Goal: Task Accomplishment & Management: Complete application form

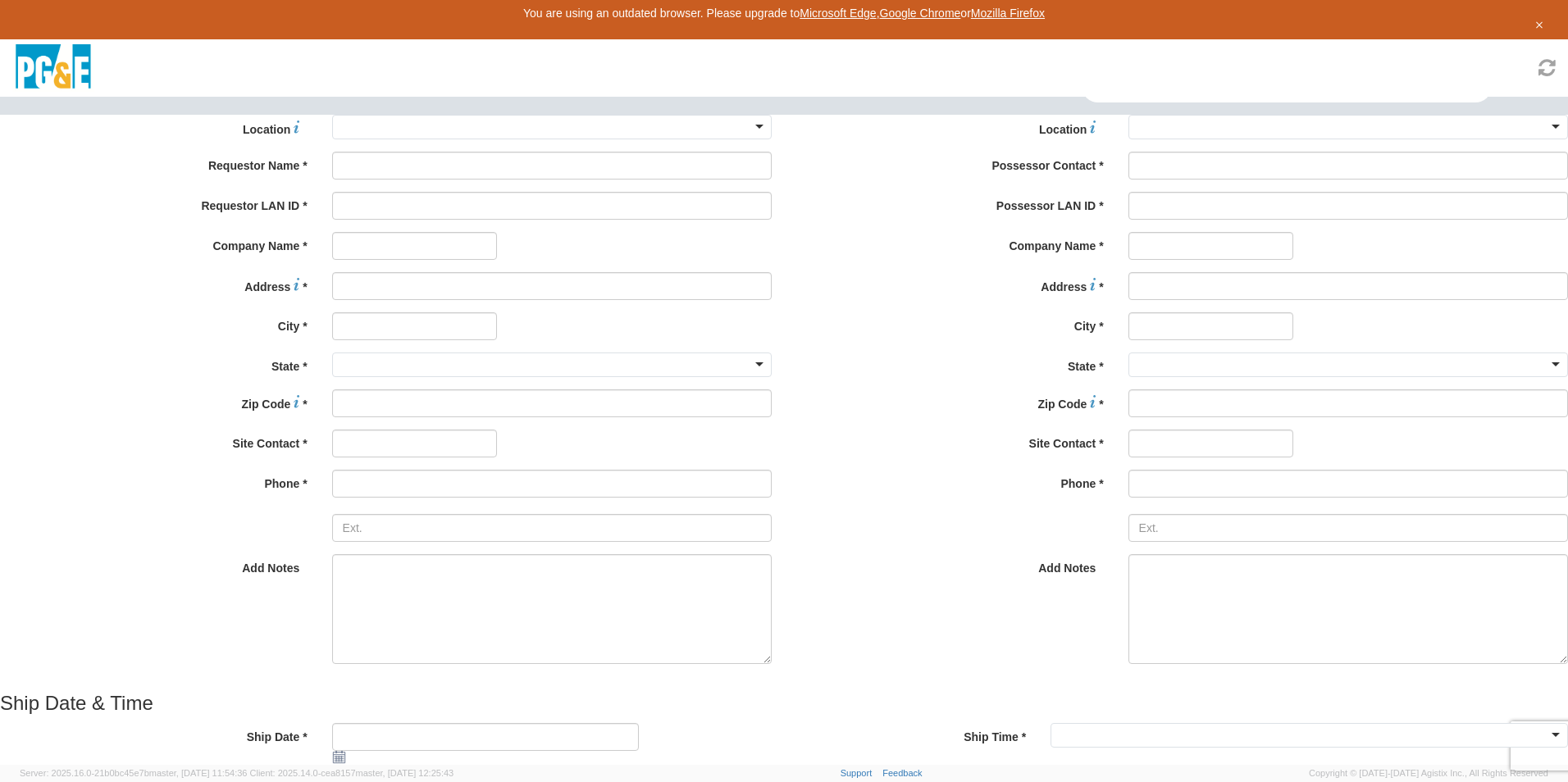
click at [437, 139] on div at bounding box center [552, 126] width 440 height 24
click at [433, 139] on div at bounding box center [552, 126] width 440 height 24
click at [357, 139] on div at bounding box center [552, 126] width 440 height 24
type input "uki"
type input "PG&E"
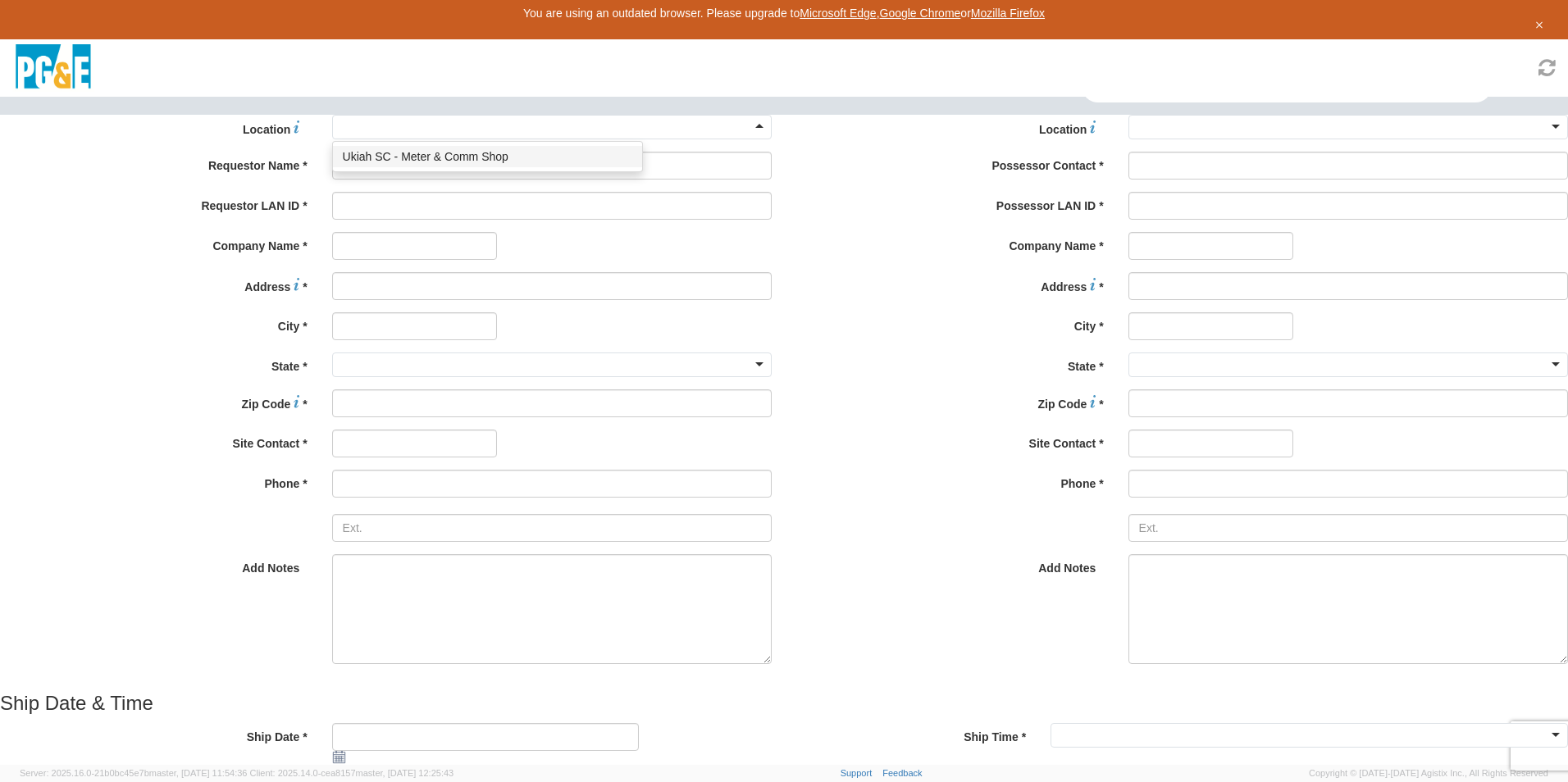
type input "[STREET_ADDRESS]"
type input "UKIAH"
type input "95482"
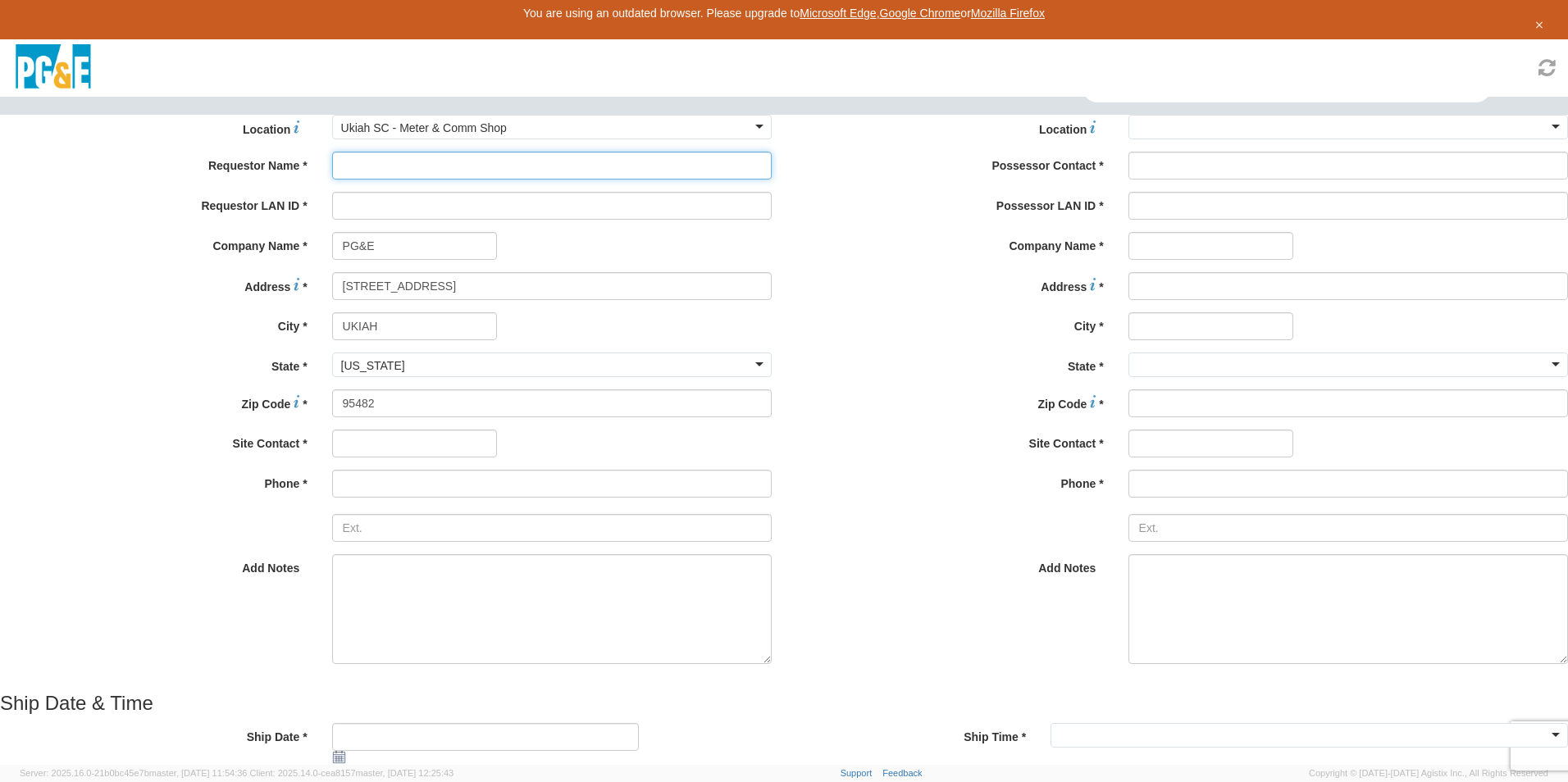
click at [389, 180] on input "Requestor Name *" at bounding box center [552, 165] width 440 height 28
type input "[PERSON_NAME]"
click at [386, 219] on input "Requestor LAN ID *" at bounding box center [552, 205] width 440 height 28
type input "sib6"
click at [368, 458] on input "text" at bounding box center [415, 443] width 164 height 28
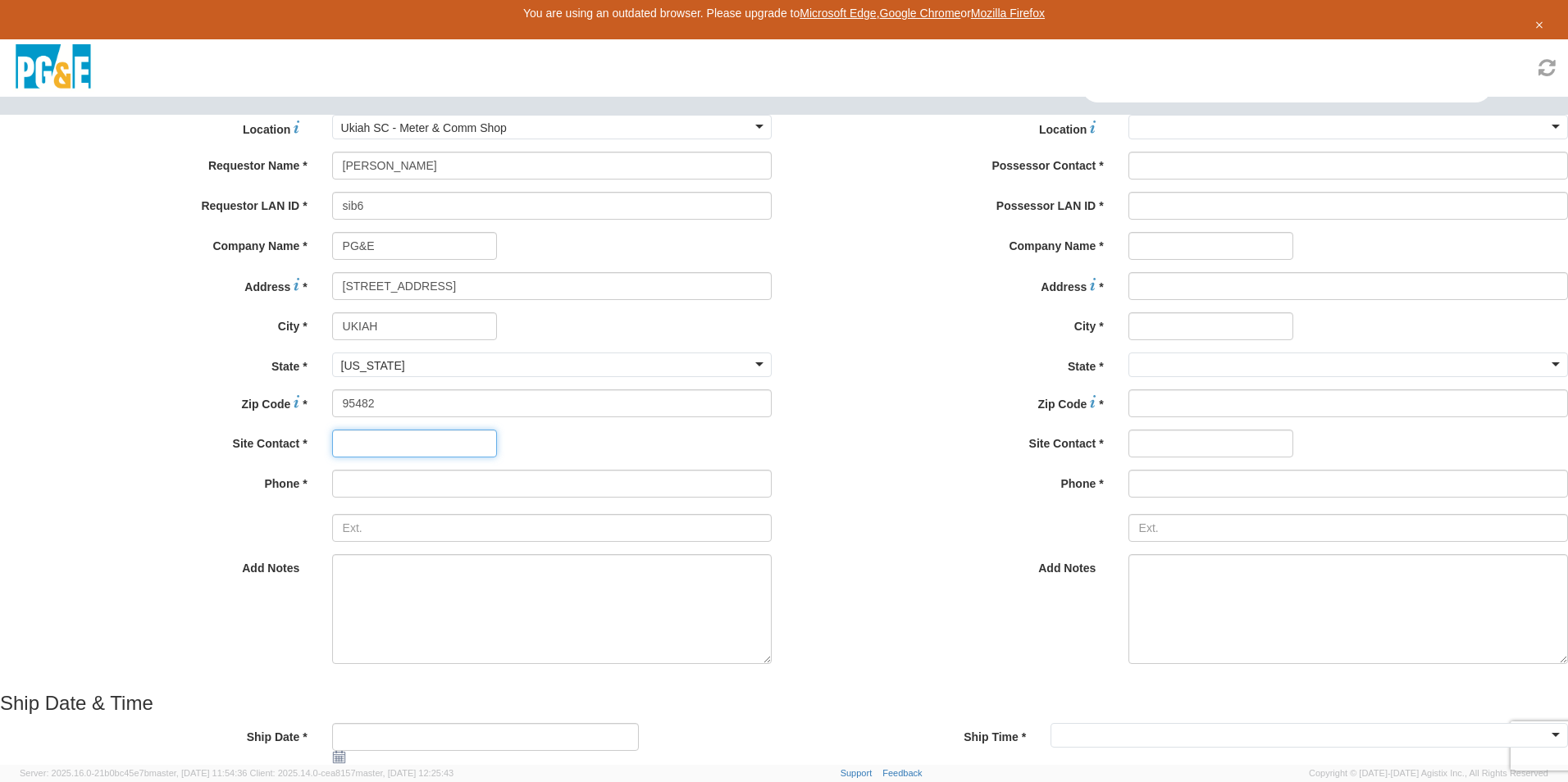
click at [365, 458] on input "text" at bounding box center [415, 443] width 164 height 28
type input "[PERSON_NAME]"
click at [242, 574] on span "Add Notes" at bounding box center [271, 568] width 58 height 14
click at [332, 605] on textarea "Add Notes *" at bounding box center [552, 610] width 440 height 110
click at [332, 498] on input at bounding box center [552, 483] width 440 height 28
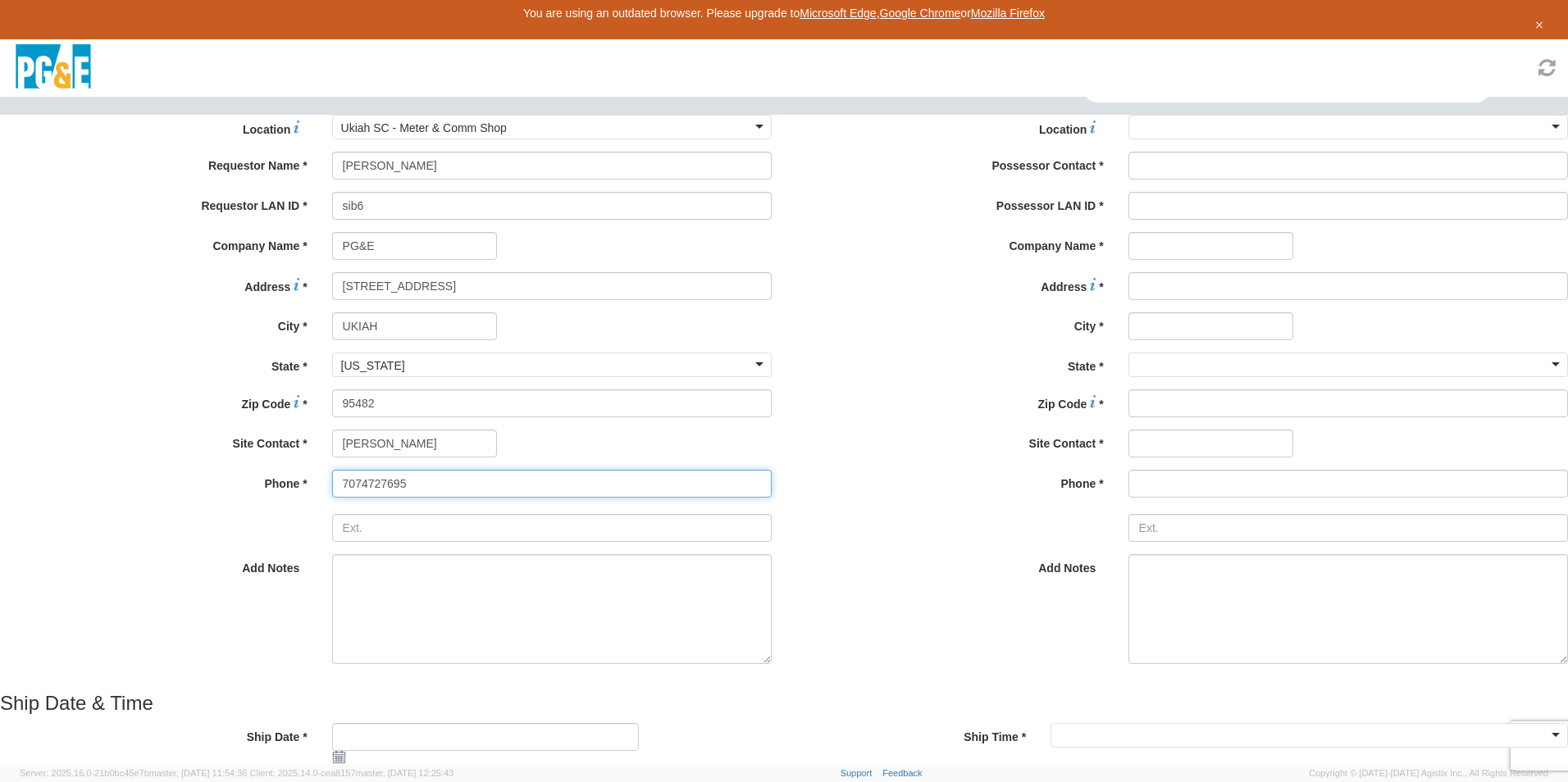
type input "7074727695"
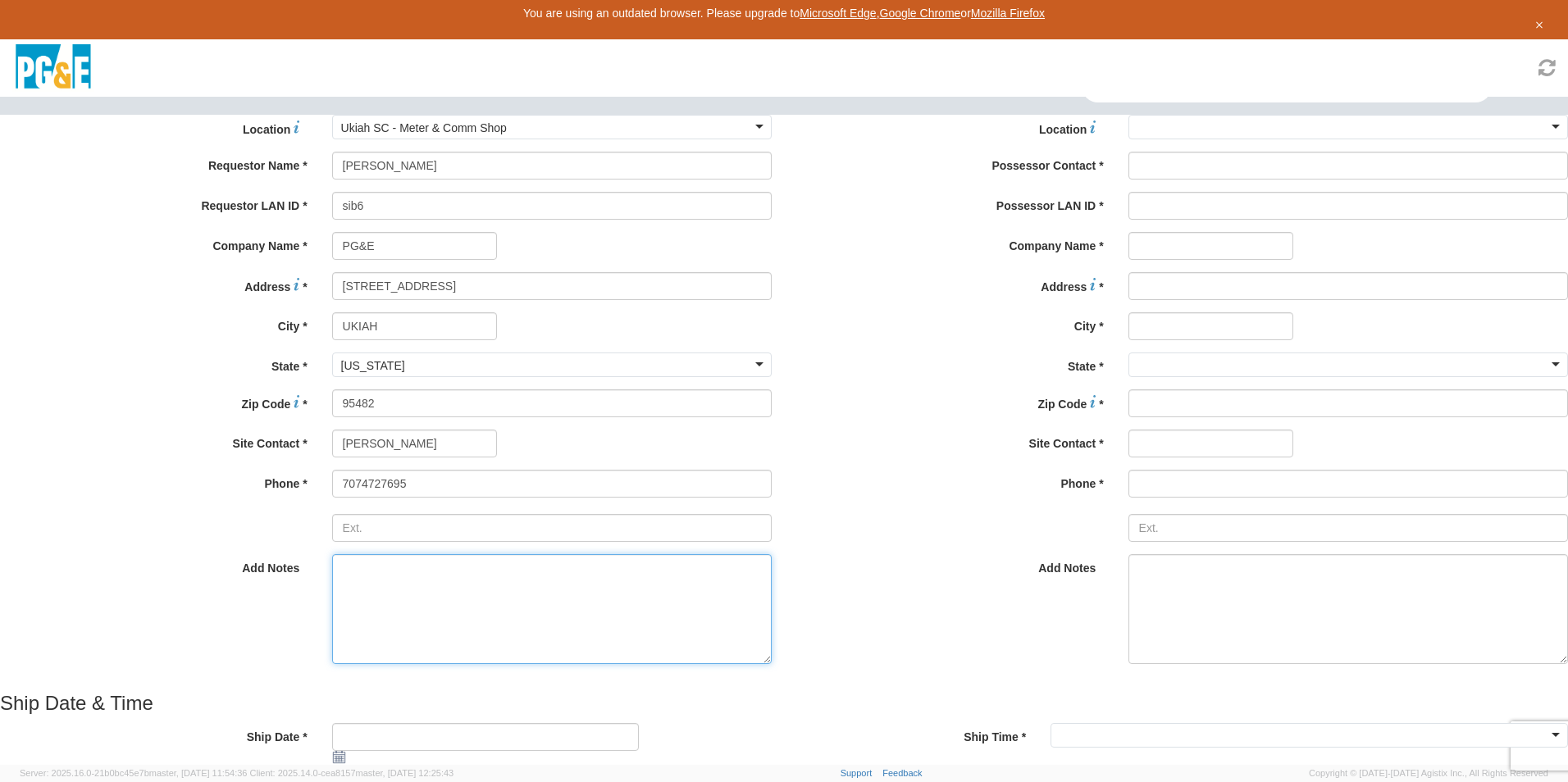
click at [332, 623] on textarea "Add Notes *" at bounding box center [552, 610] width 440 height 110
type textarea "civic center will move this unit"
click at [1128, 139] on div at bounding box center [1348, 126] width 440 height 24
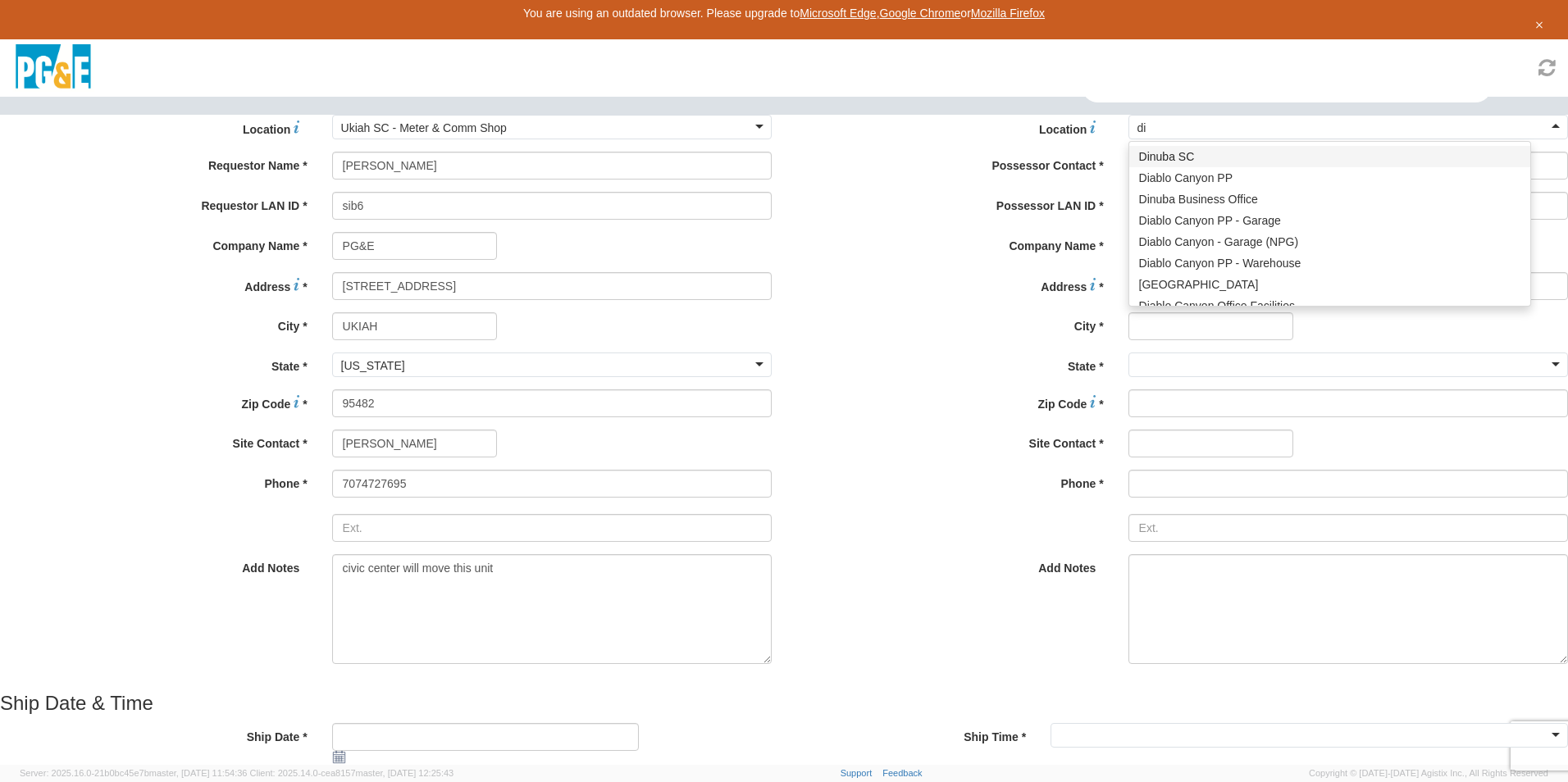
type input "[PERSON_NAME]"
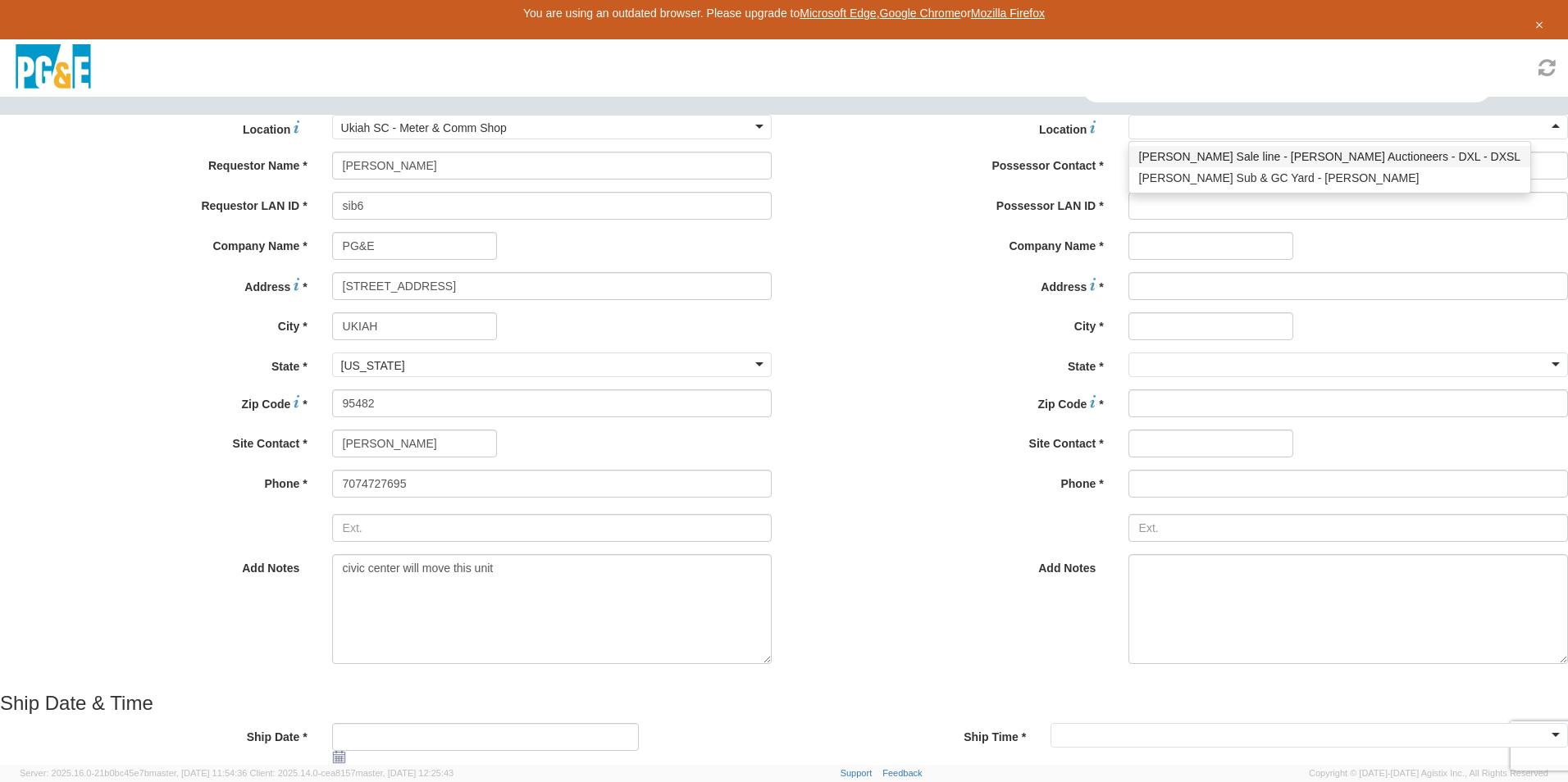
type input "PG&E"
type input "[STREET_ADDRESS][PERSON_NAME]"
type input "[PERSON_NAME]"
type input "95620"
type input "[PHONE_NUMBER]"
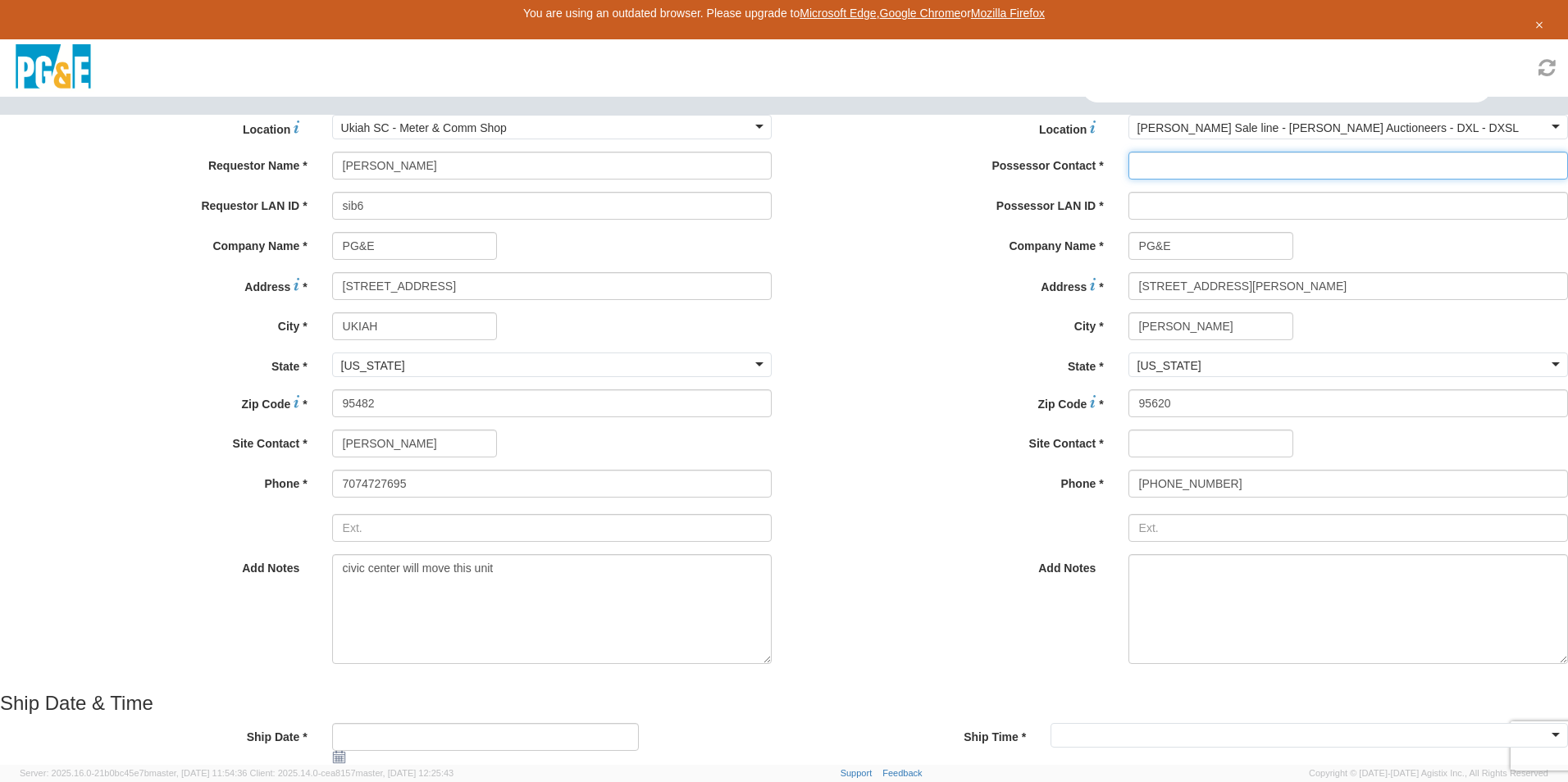
click at [1128, 180] on input "Possessor Contact *" at bounding box center [1348, 165] width 440 height 28
type input "[PERSON_NAME]"
click at [1128, 219] on input "Possessor LAN ID *" at bounding box center [1348, 205] width 440 height 28
type input "sib6"
click at [784, 375] on label "State *" at bounding box center [950, 363] width 332 height 23
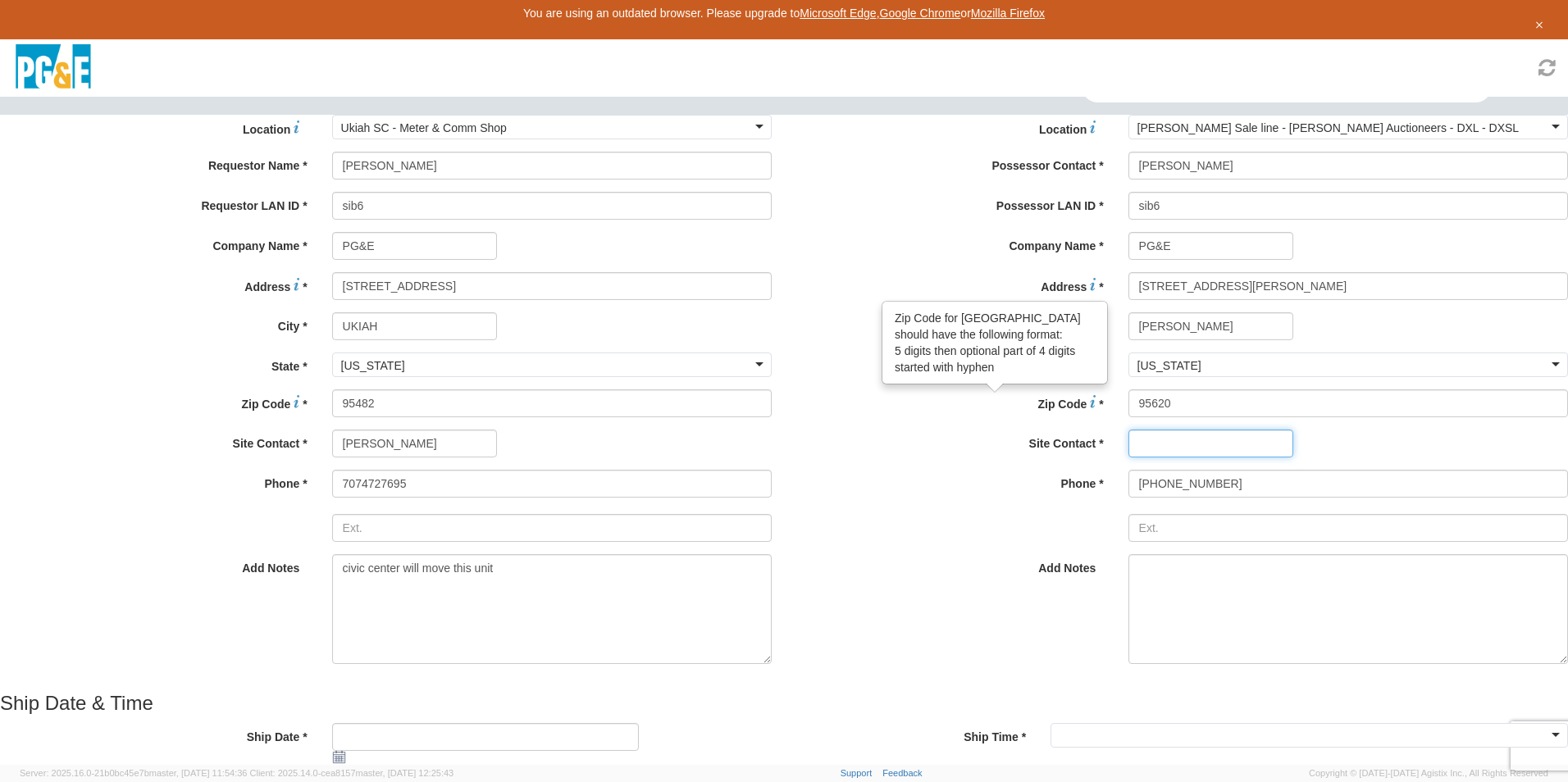
click at [1128, 458] on input "text" at bounding box center [1210, 443] width 164 height 28
type input "[PERSON_NAME]"
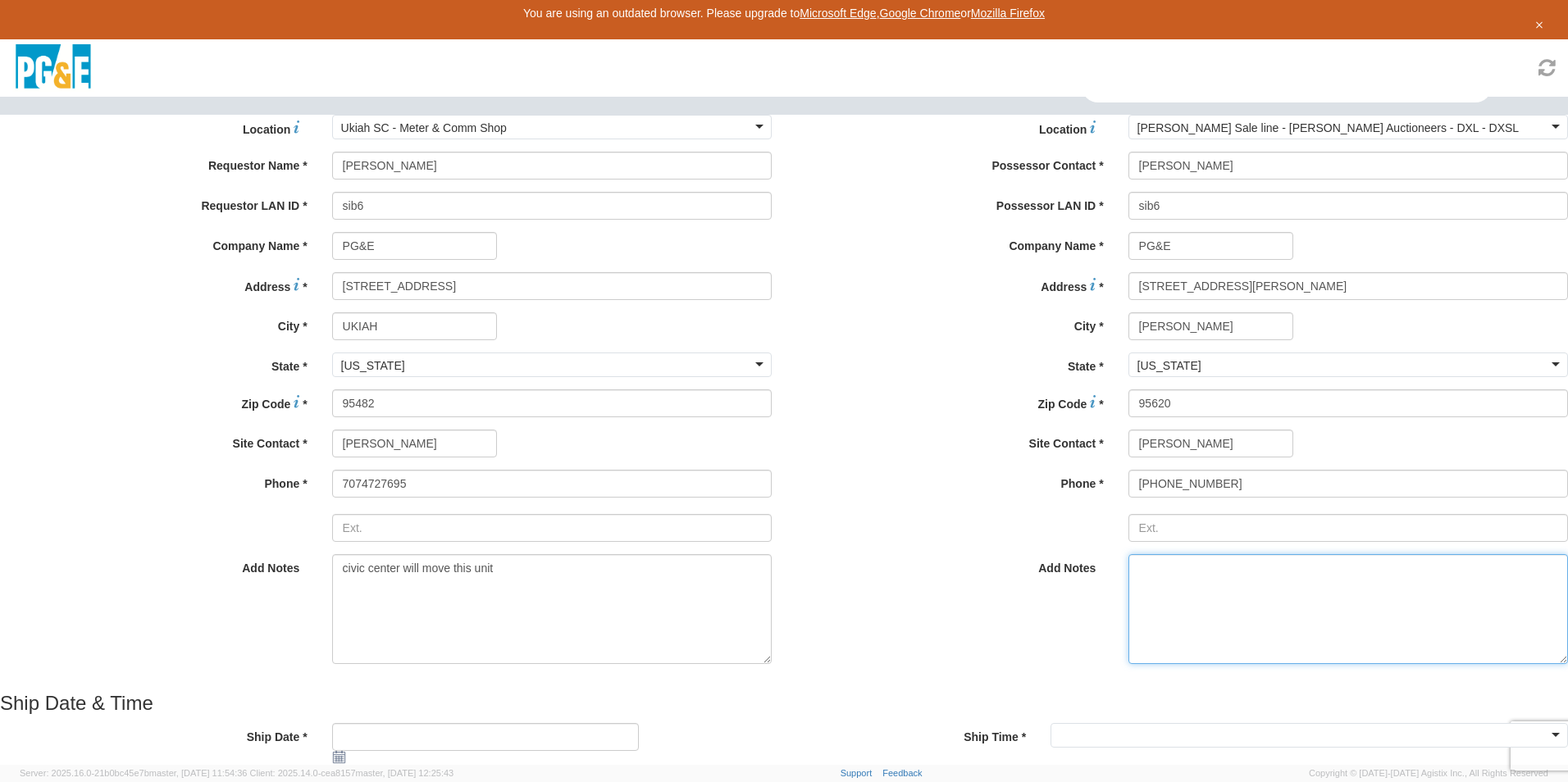
click at [1128, 656] on textarea "Add Notes *" at bounding box center [1348, 610] width 440 height 110
drag, startPoint x: 979, startPoint y: 342, endPoint x: 839, endPoint y: 354, distance: 140.5
click at [839, 354] on div "Location * [PERSON_NAME] Sale line - [PERSON_NAME] Auctioneers - DXL - DXSL [PE…" at bounding box center [1181, 396] width 796 height 562
type input "4"
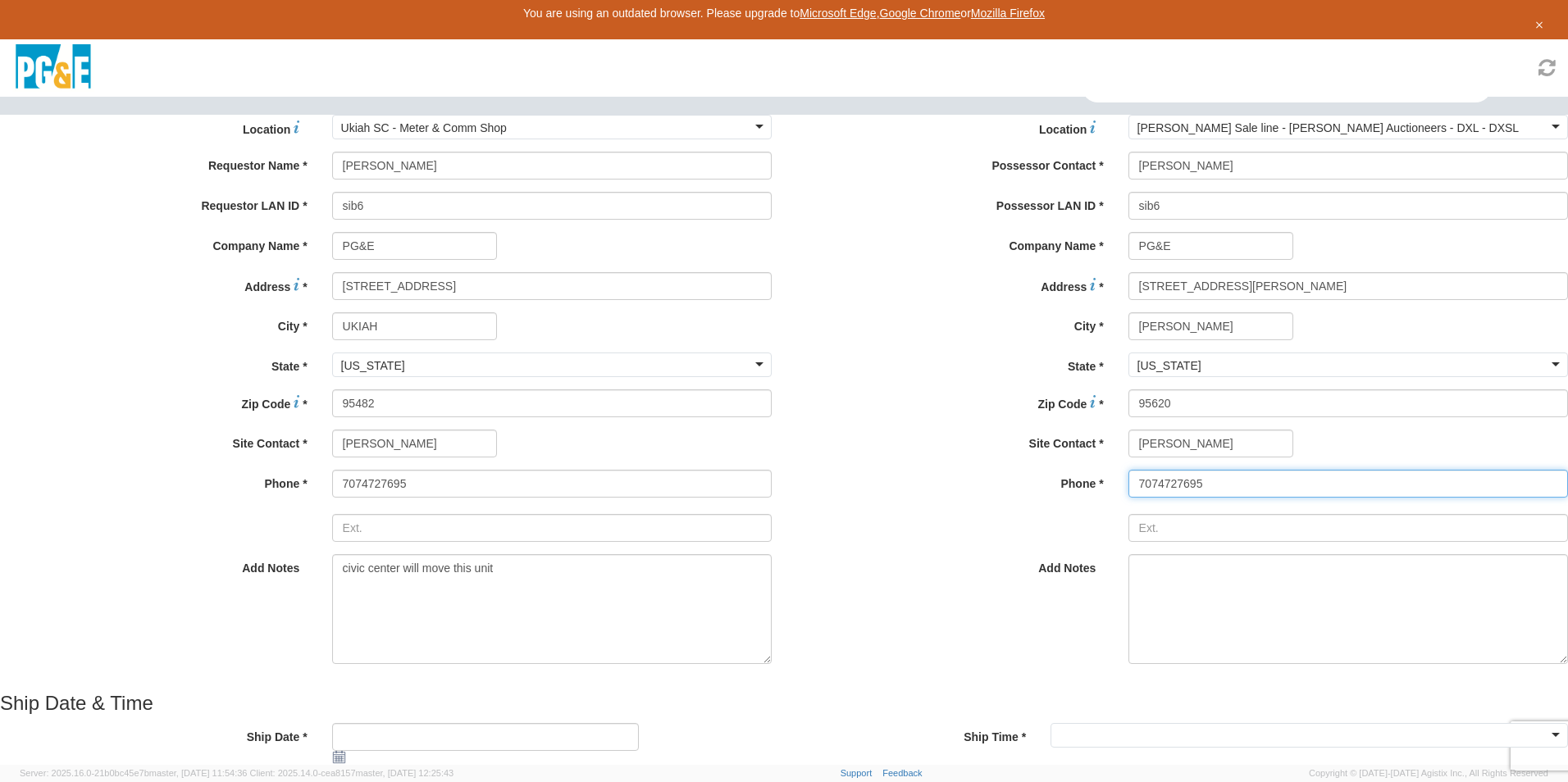
type input "7074727695"
click at [1128, 554] on textarea "Add Notes *" at bounding box center [1348, 610] width 440 height 110
click at [333, 751] on use at bounding box center [339, 757] width 12 height 12
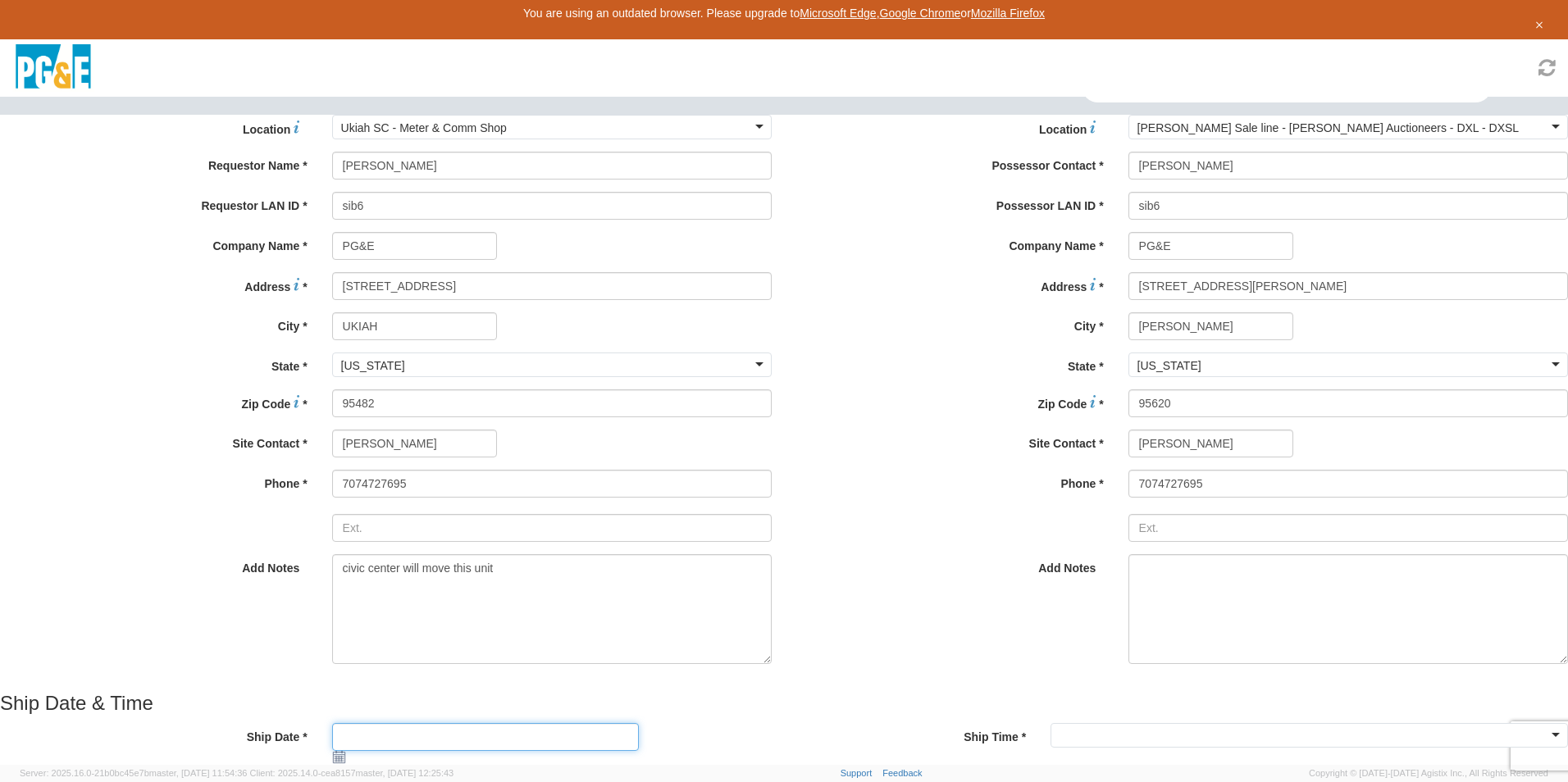
type input "[DATE]"
click at [349, 723] on input "[DATE]" at bounding box center [486, 737] width 307 height 28
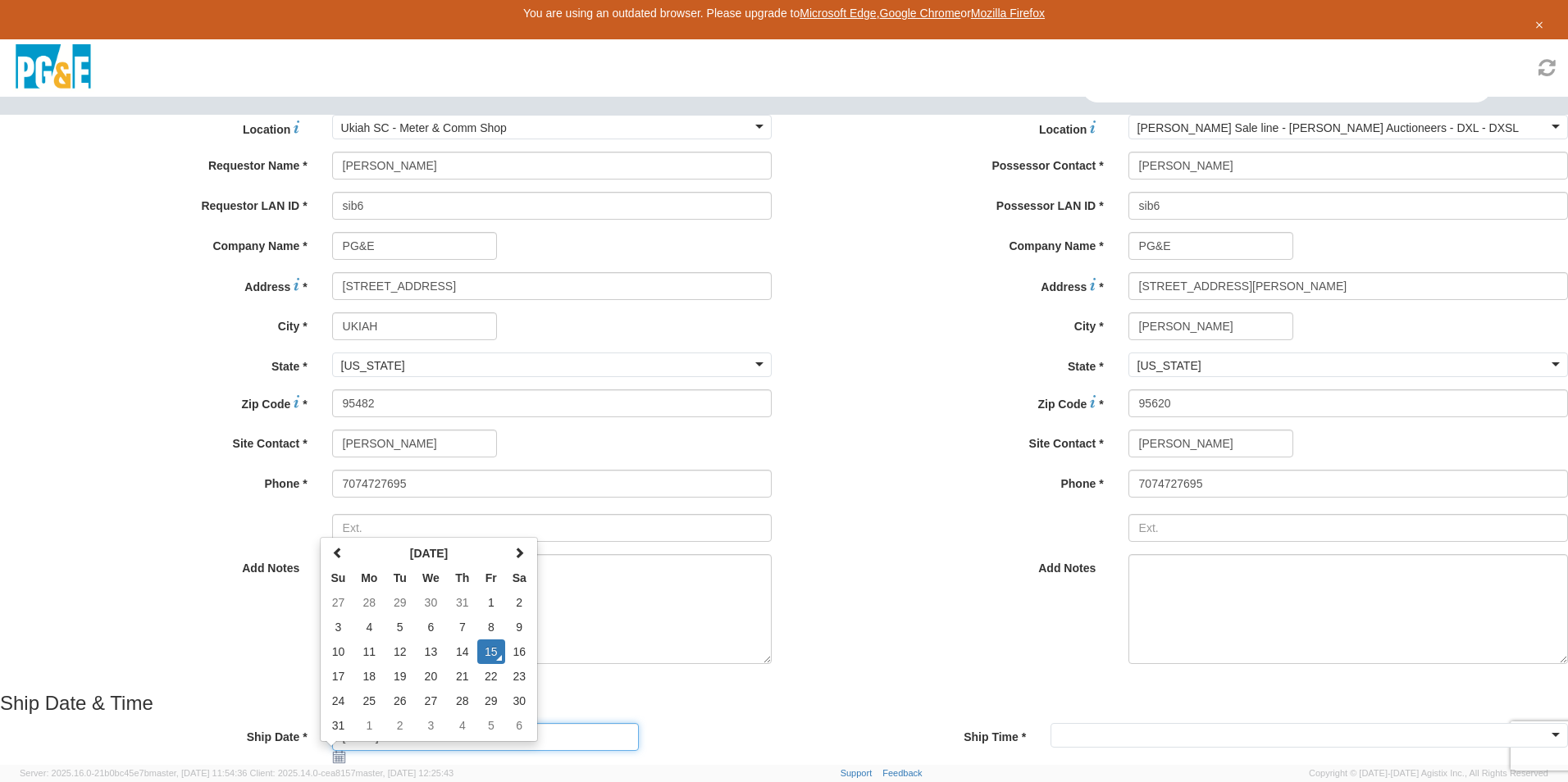
click at [477, 639] on td "15" at bounding box center [490, 651] width 28 height 24
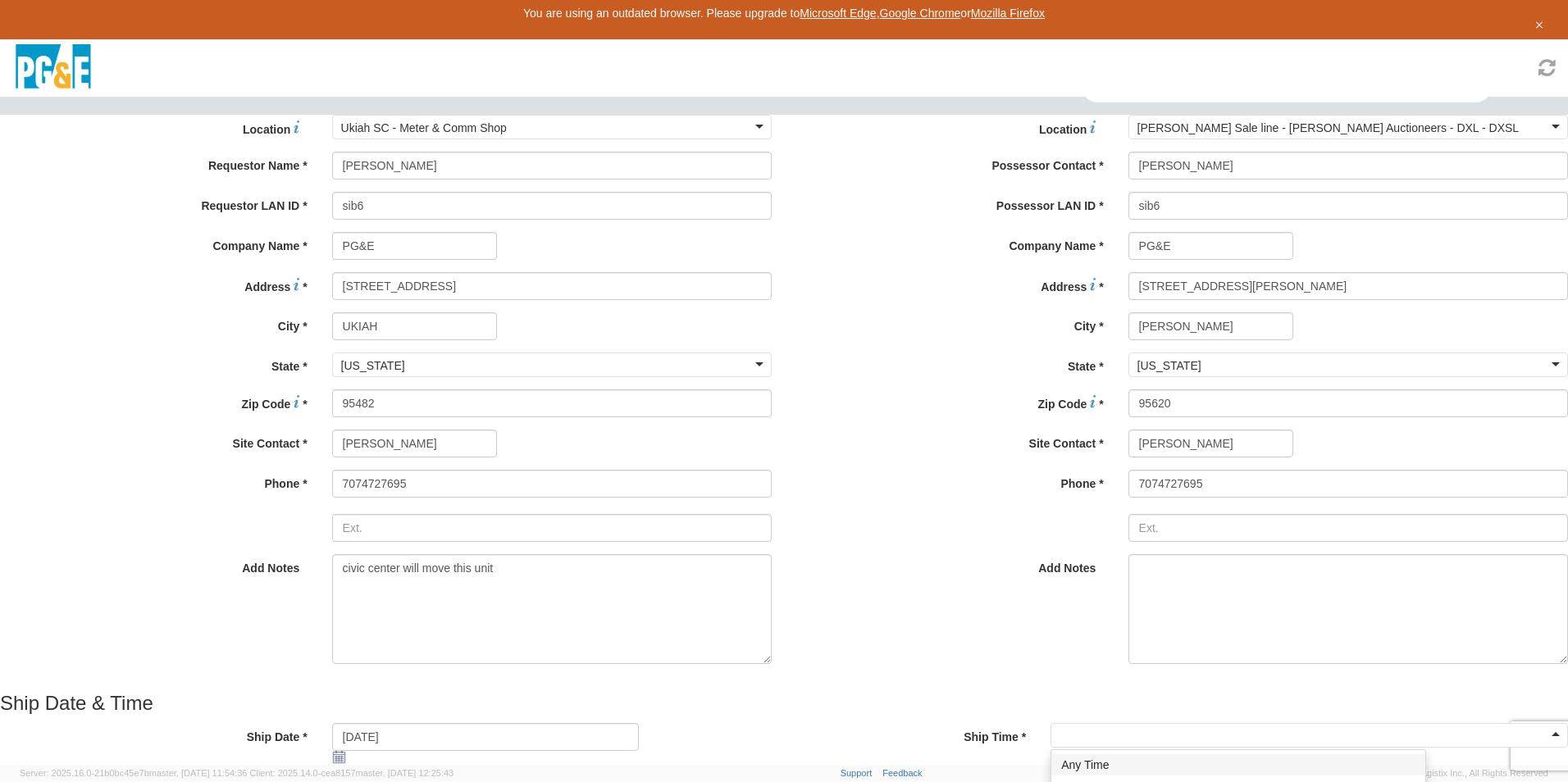
click at [1050, 723] on div at bounding box center [1309, 735] width 518 height 24
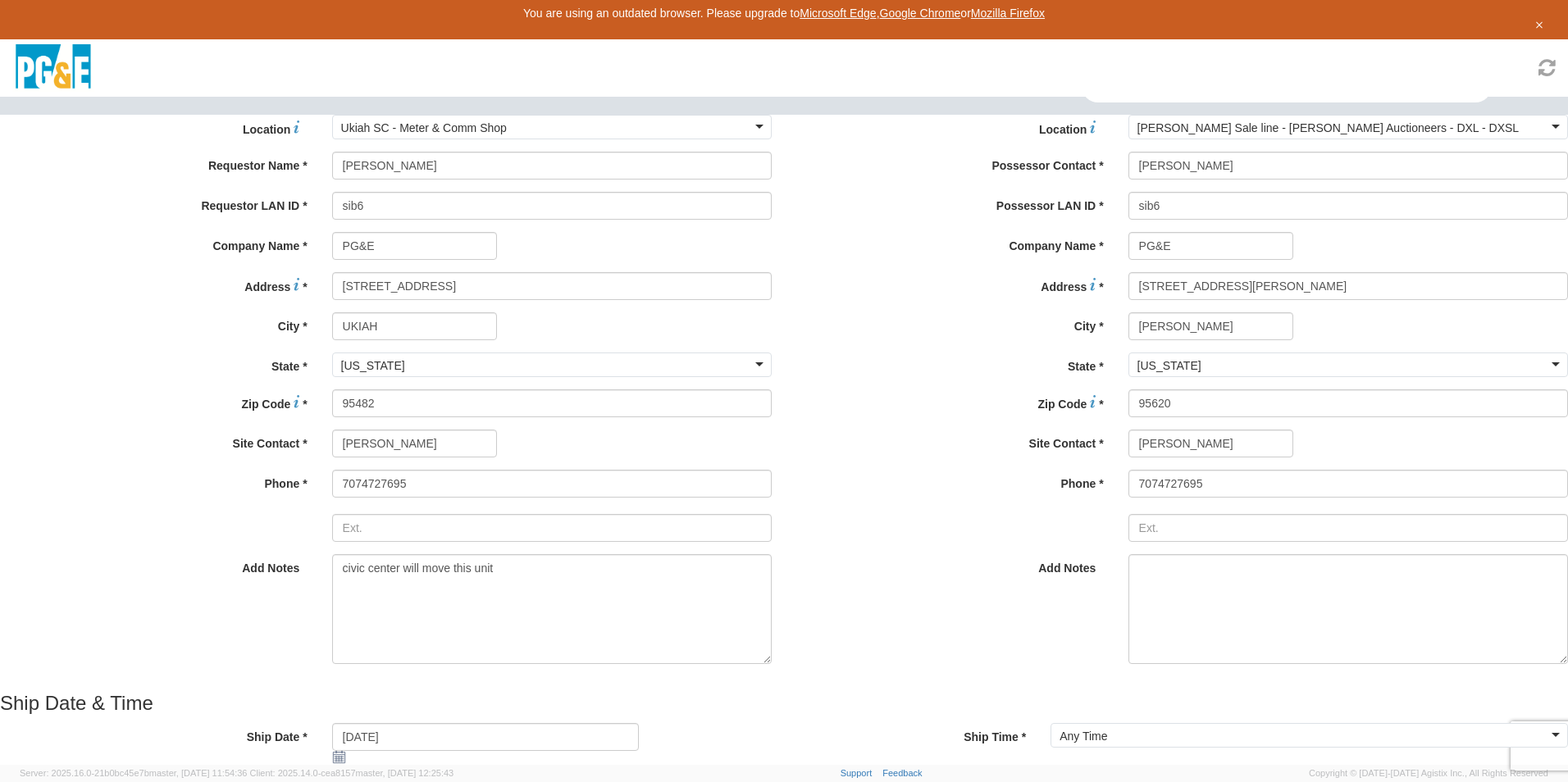
type input "b28727"
type input "TRUCK; TROUBLE W/AERIAL 4X4"
type input "19500"
select select "B28727"
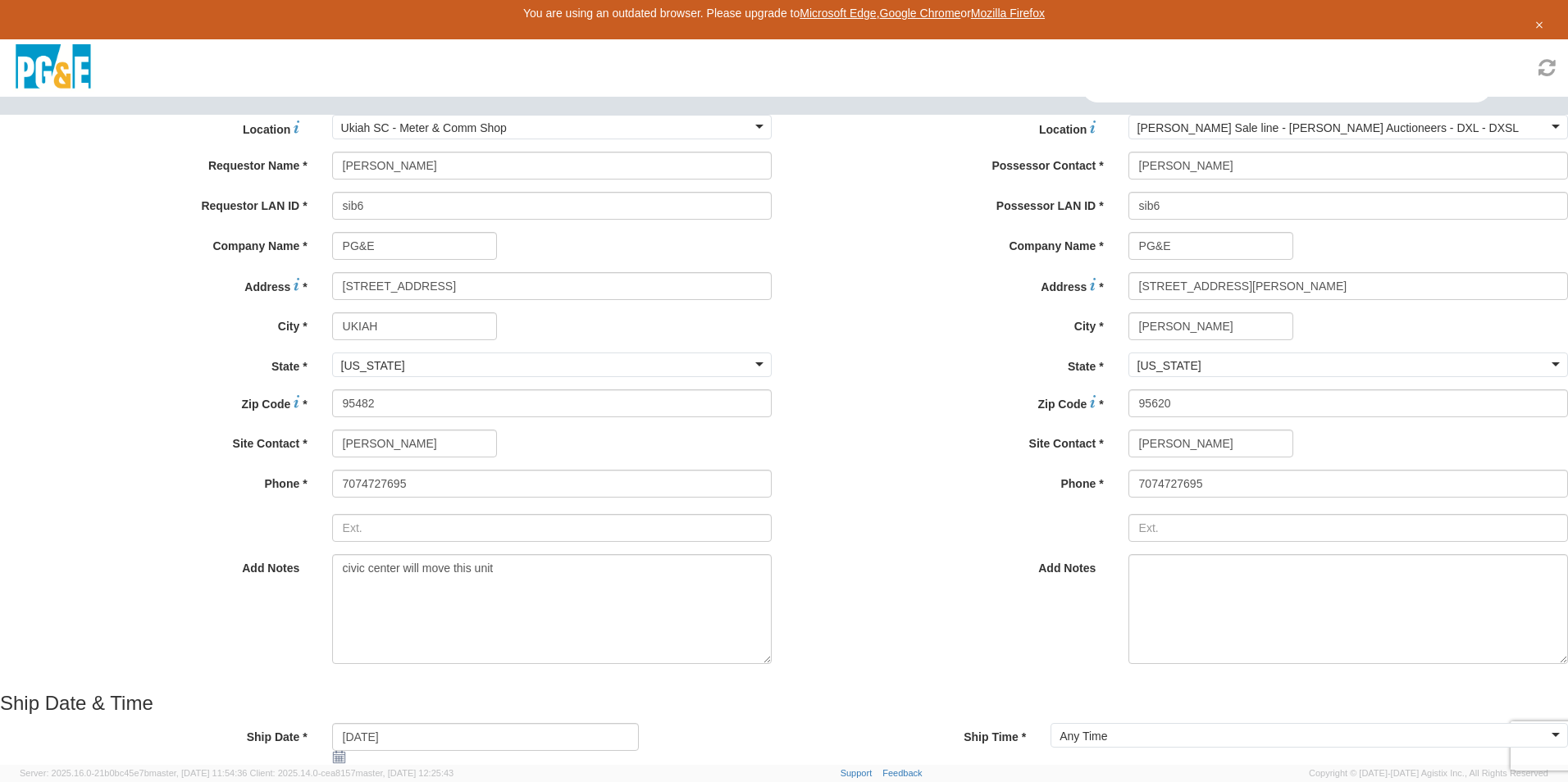
checkbox input "true"
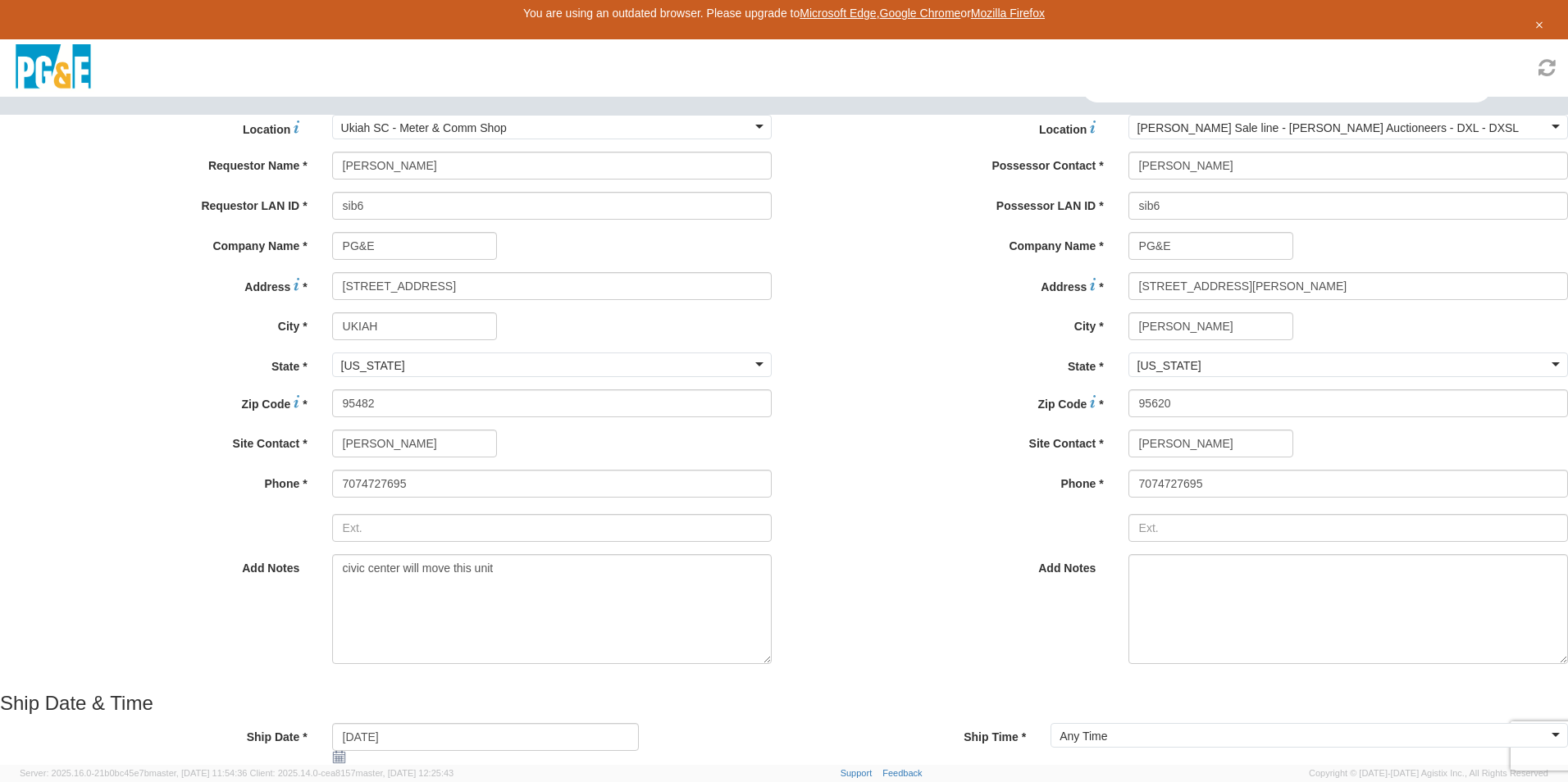
type input "15551"
select select "15551"
